Goal: Task Accomplishment & Management: Manage account settings

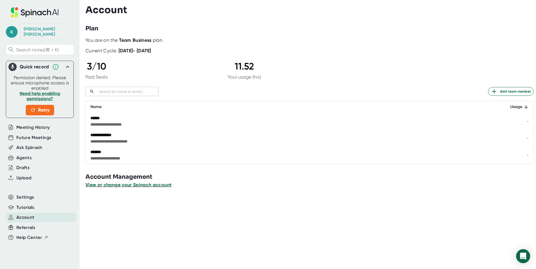
click at [109, 185] on span "View or change your Spinach account" at bounding box center [128, 185] width 86 height 6
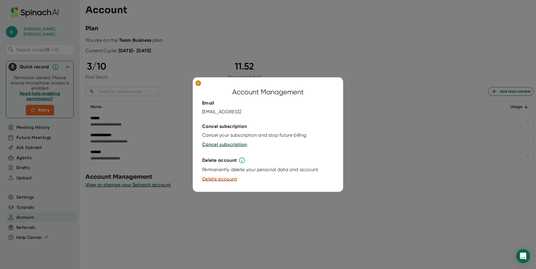
click at [198, 85] on ellipse at bounding box center [198, 83] width 6 height 6
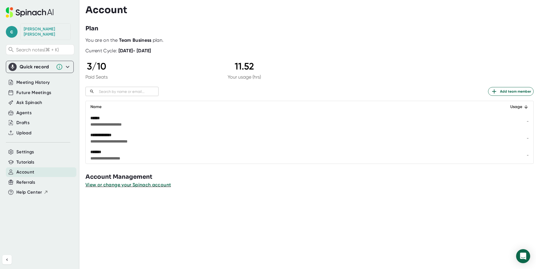
click at [29, 29] on div "[PERSON_NAME]" at bounding box center [46, 32] width 44 height 10
click at [12, 27] on span "c" at bounding box center [12, 32] width 12 height 12
click at [182, 66] on div at bounding box center [268, 134] width 536 height 269
click at [34, 89] on span "Future Meetings" at bounding box center [33, 92] width 35 height 7
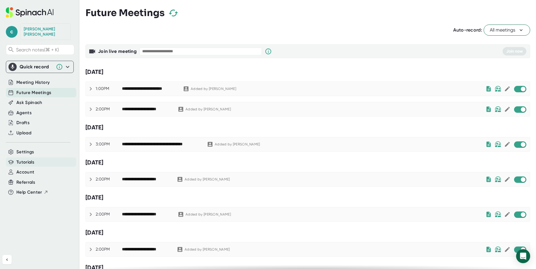
click at [27, 161] on div "Tutorials" at bounding box center [41, 163] width 70 height 10
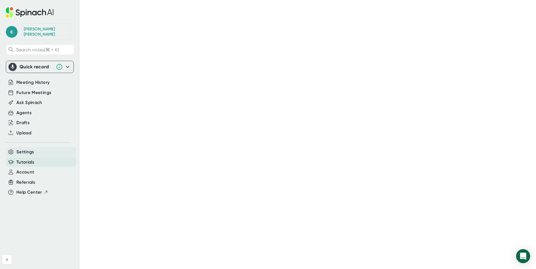
click at [26, 149] on span "Settings" at bounding box center [25, 152] width 18 height 7
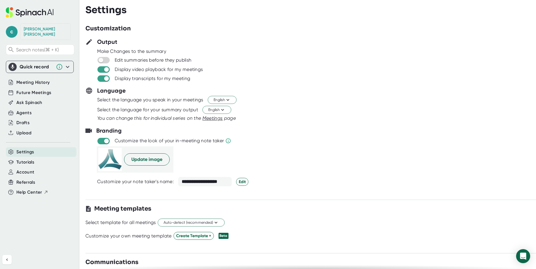
click at [66, 63] on icon at bounding box center [67, 66] width 7 height 7
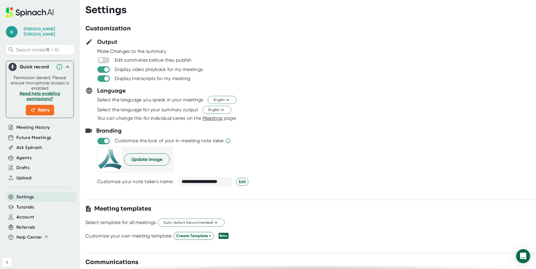
click at [120, 30] on h3 "Customization" at bounding box center [107, 28] width 45 height 9
click at [24, 30] on div "[PERSON_NAME]" at bounding box center [46, 32] width 44 height 10
click at [12, 30] on span "c" at bounding box center [12, 32] width 12 height 12
click at [135, 12] on div at bounding box center [268, 134] width 536 height 269
